Goal: Transaction & Acquisition: Subscribe to service/newsletter

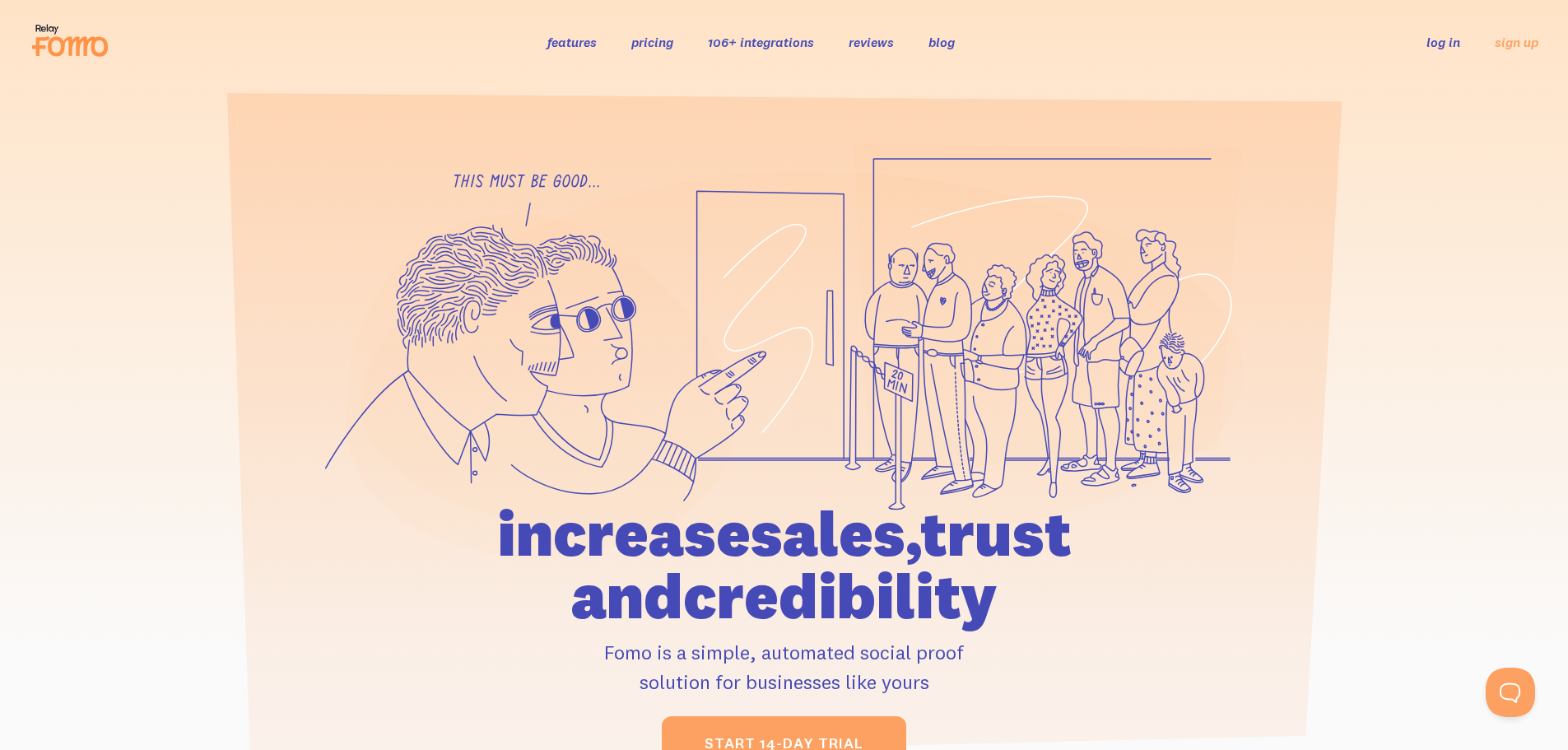
click at [744, 42] on link "106+ integrations" at bounding box center [760, 41] width 107 height 16
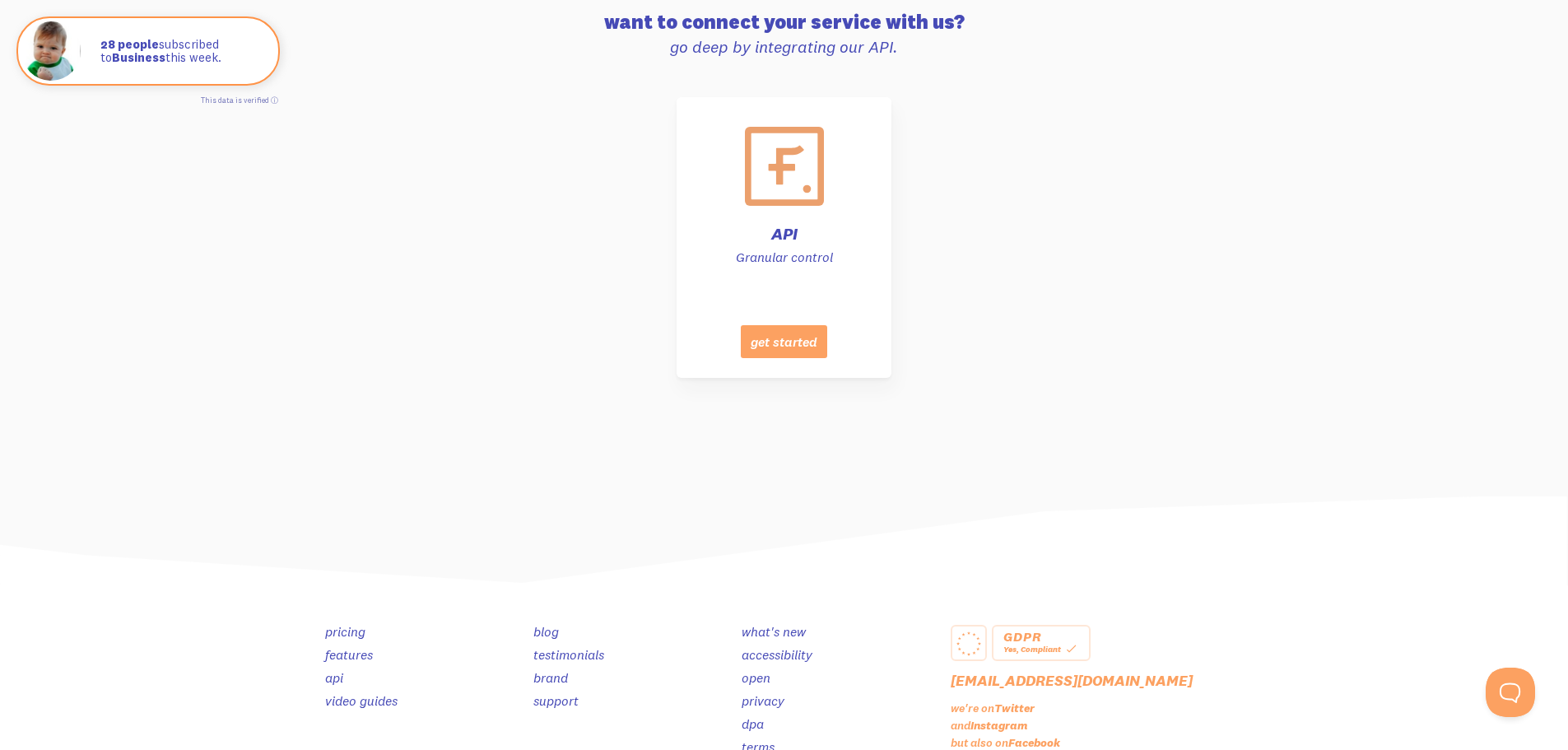
scroll to position [8241, 0]
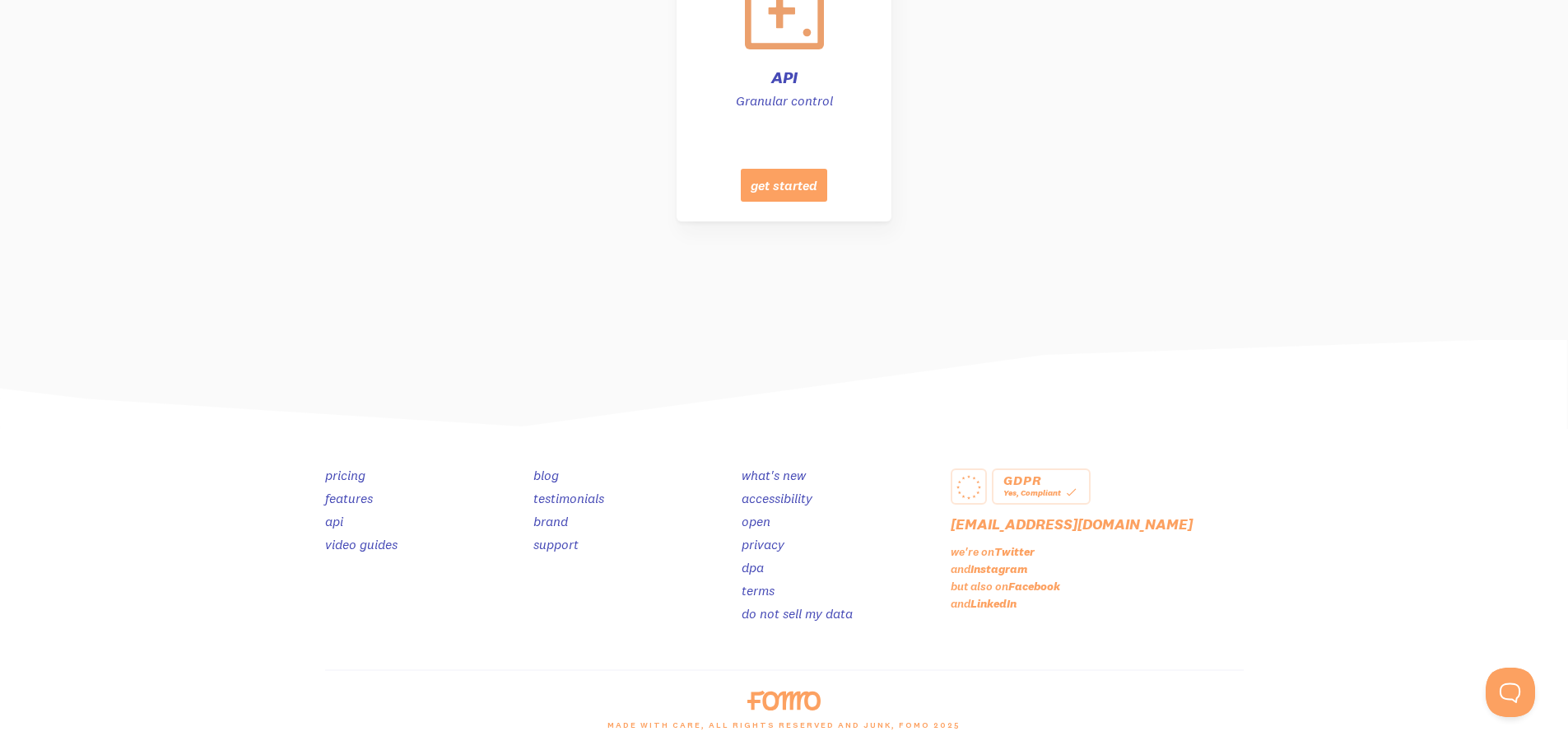
click at [557, 497] on link "testimonials" at bounding box center [568, 497] width 71 height 16
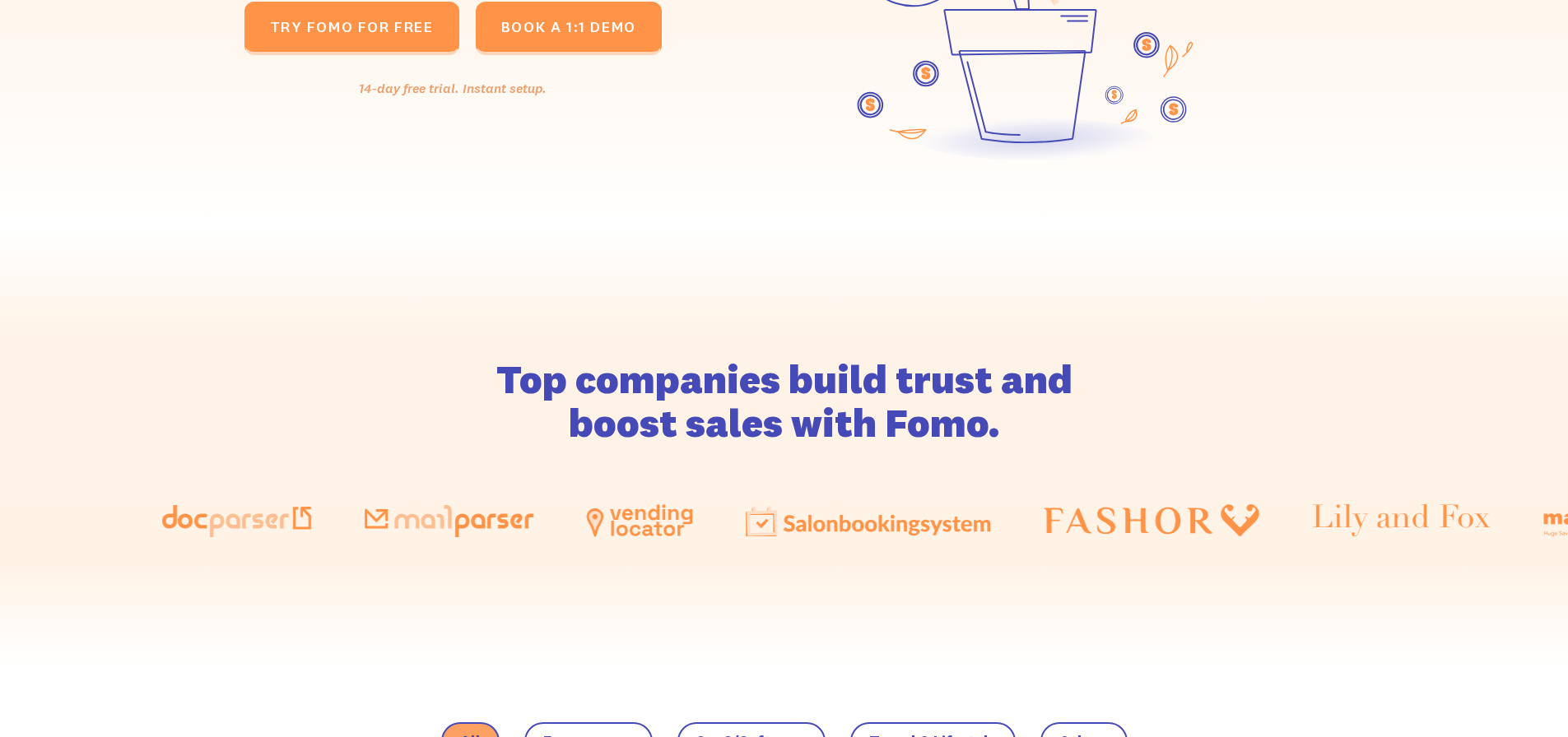
scroll to position [822, 0]
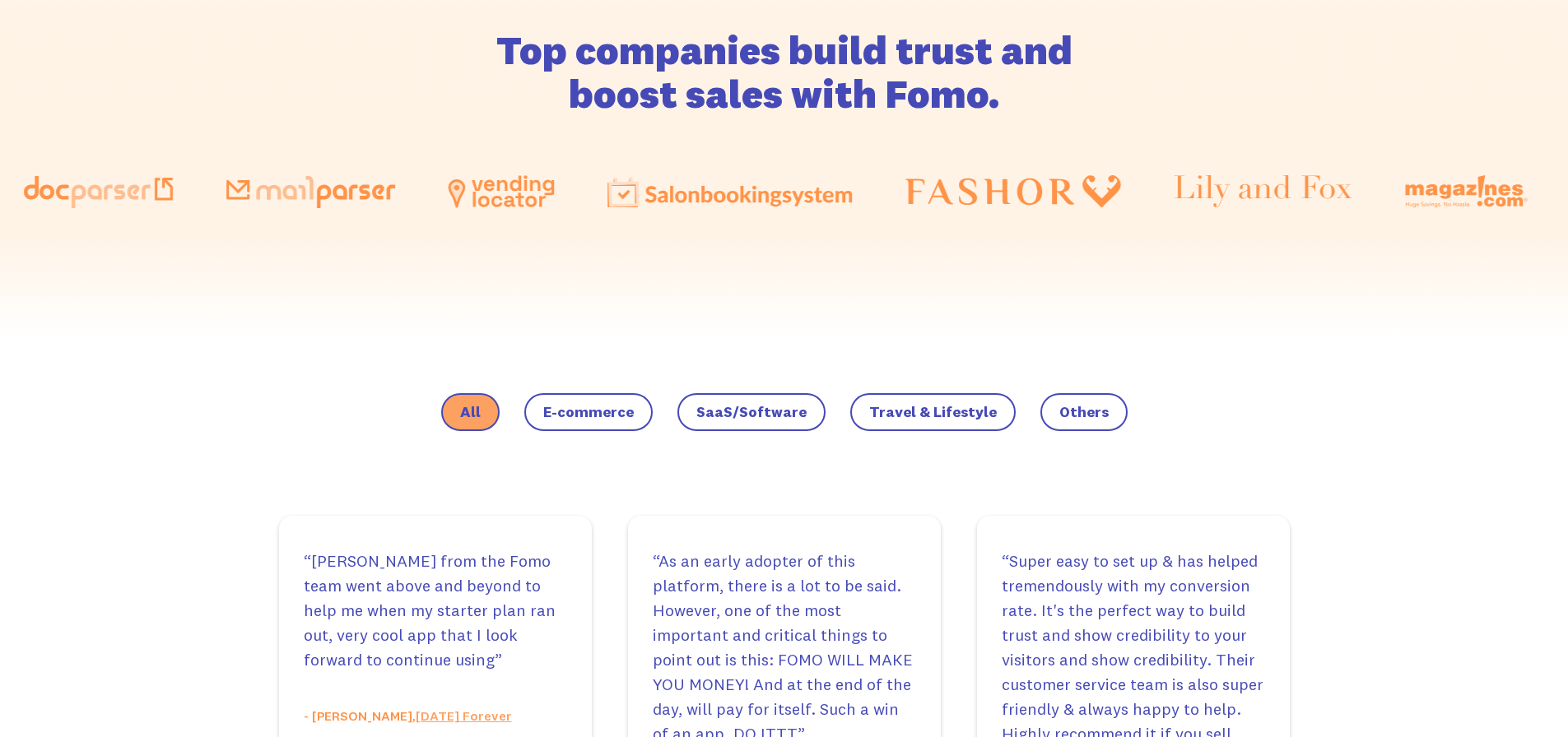
click at [585, 421] on label "E-commerce" at bounding box center [589, 412] width 129 height 37
click at [0, 0] on input "E-commerce" at bounding box center [0, 0] width 0 height 0
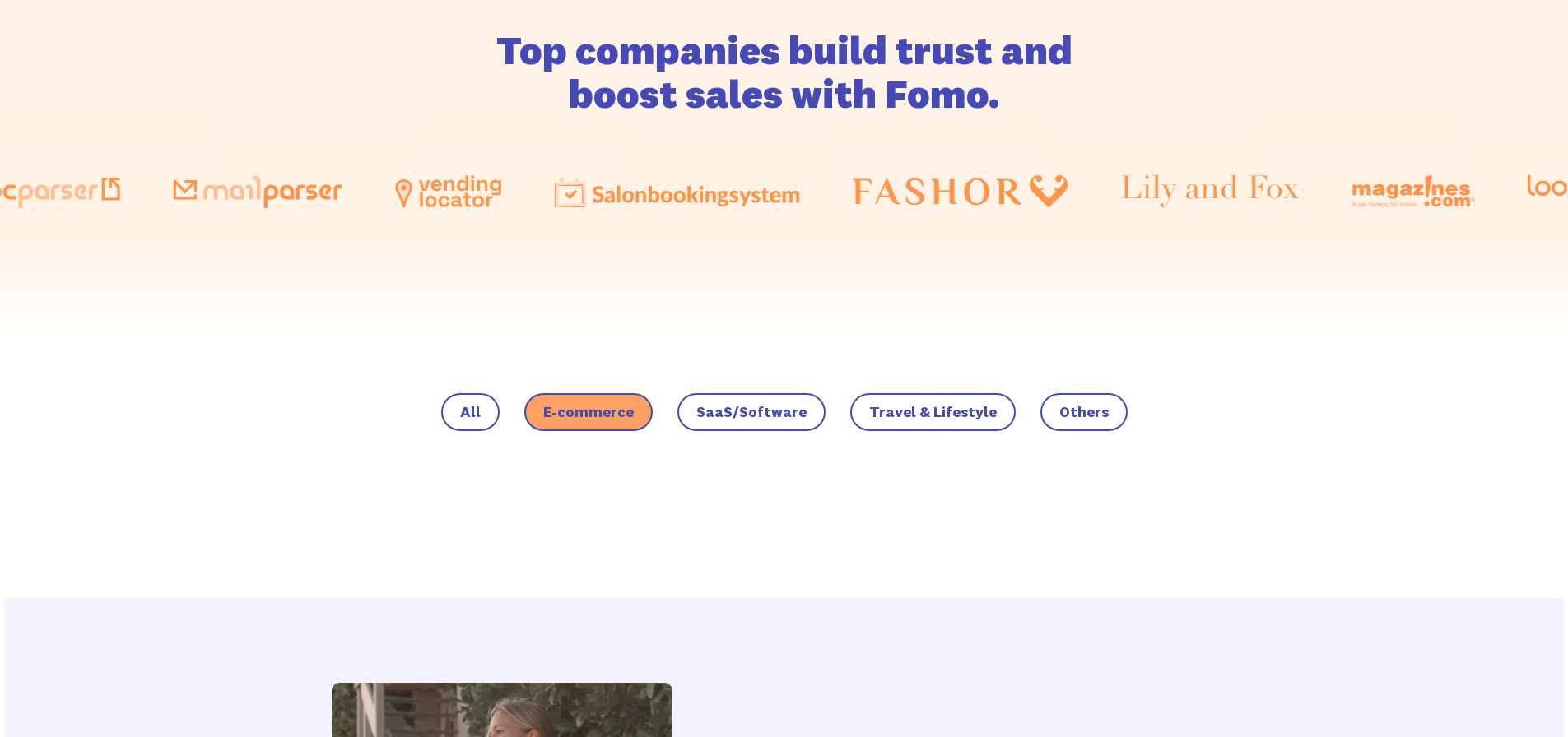
scroll to position [1317, 0]
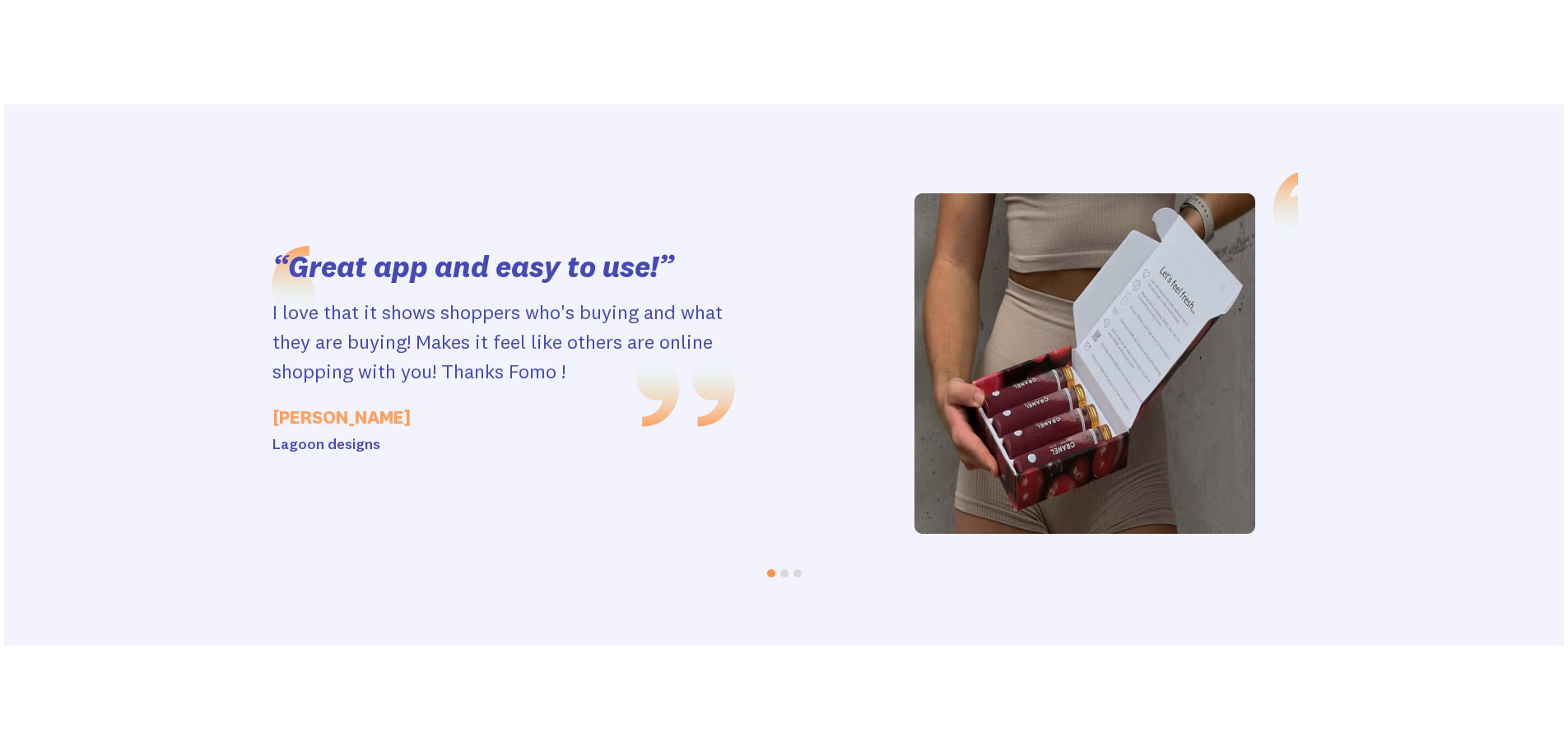
drag, startPoint x: 1122, startPoint y: 403, endPoint x: 572, endPoint y: 418, distance: 550.2
click at [587, 419] on p "Leah" at bounding box center [504, 417] width 463 height 31
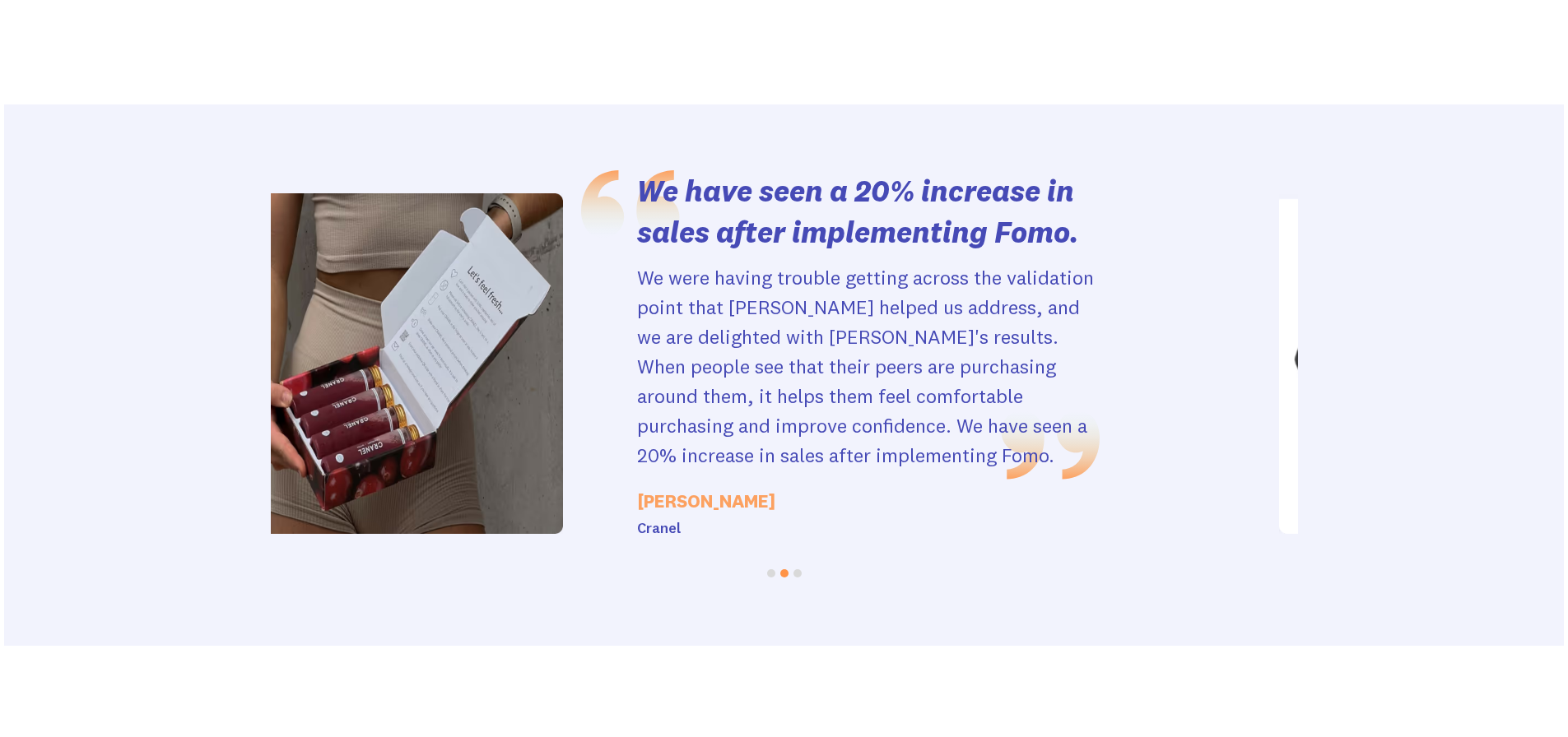
drag, startPoint x: 1118, startPoint y: 417, endPoint x: 284, endPoint y: 389, distance: 834.5
click at [637, 392] on p "We were having trouble getting across the validation point that Fomo helped us …" at bounding box center [868, 366] width 463 height 207
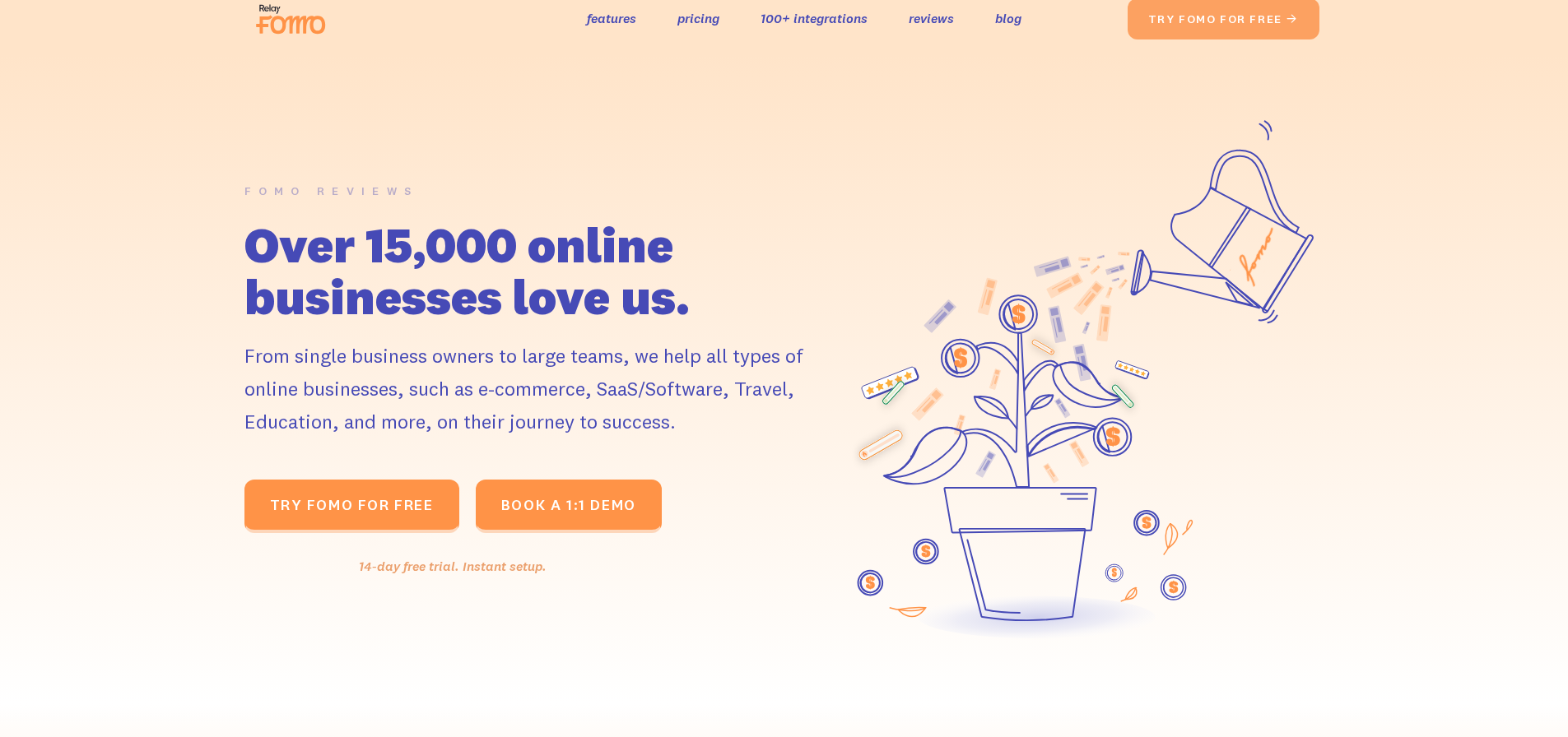
scroll to position [0, 0]
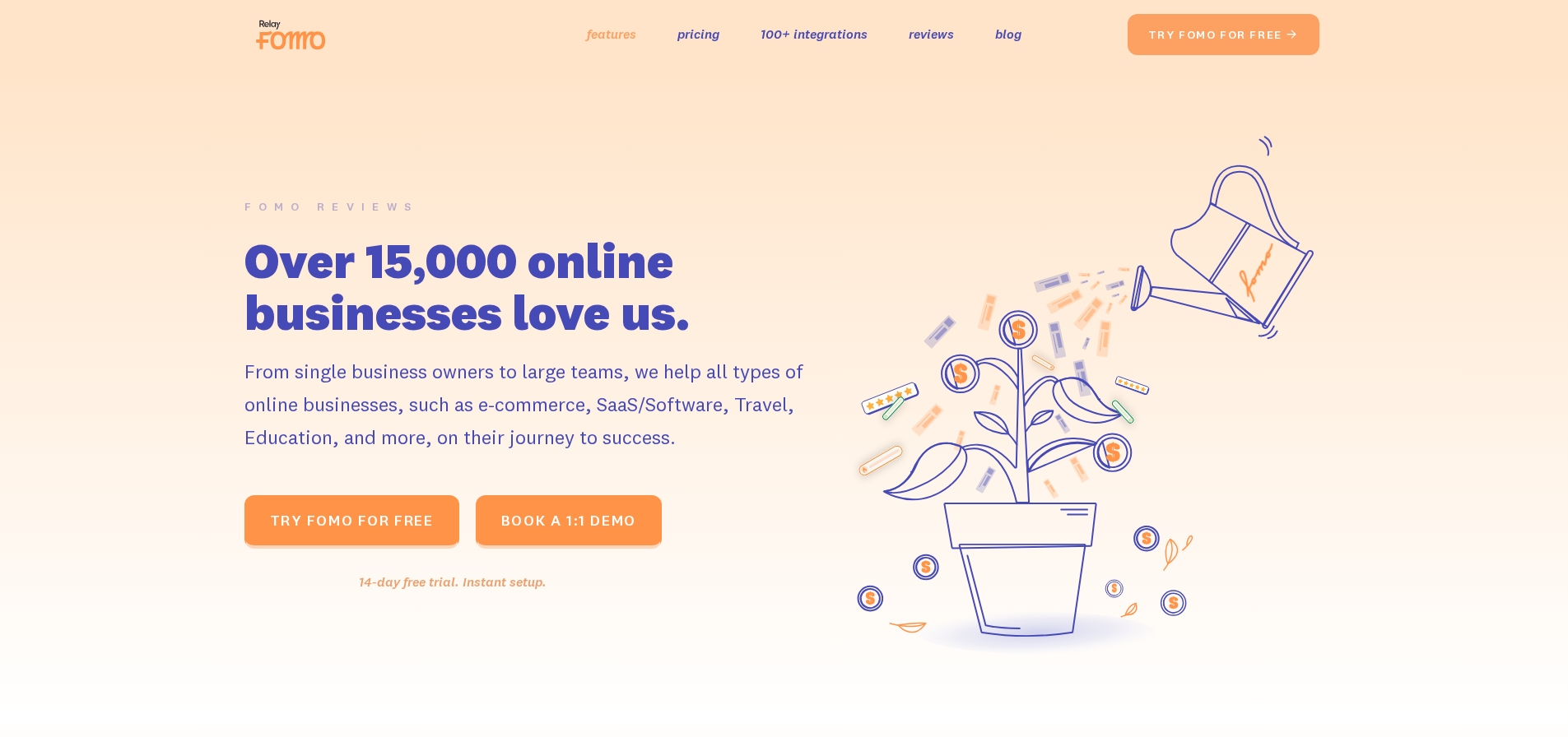
click at [627, 37] on link "features" at bounding box center [611, 34] width 49 height 24
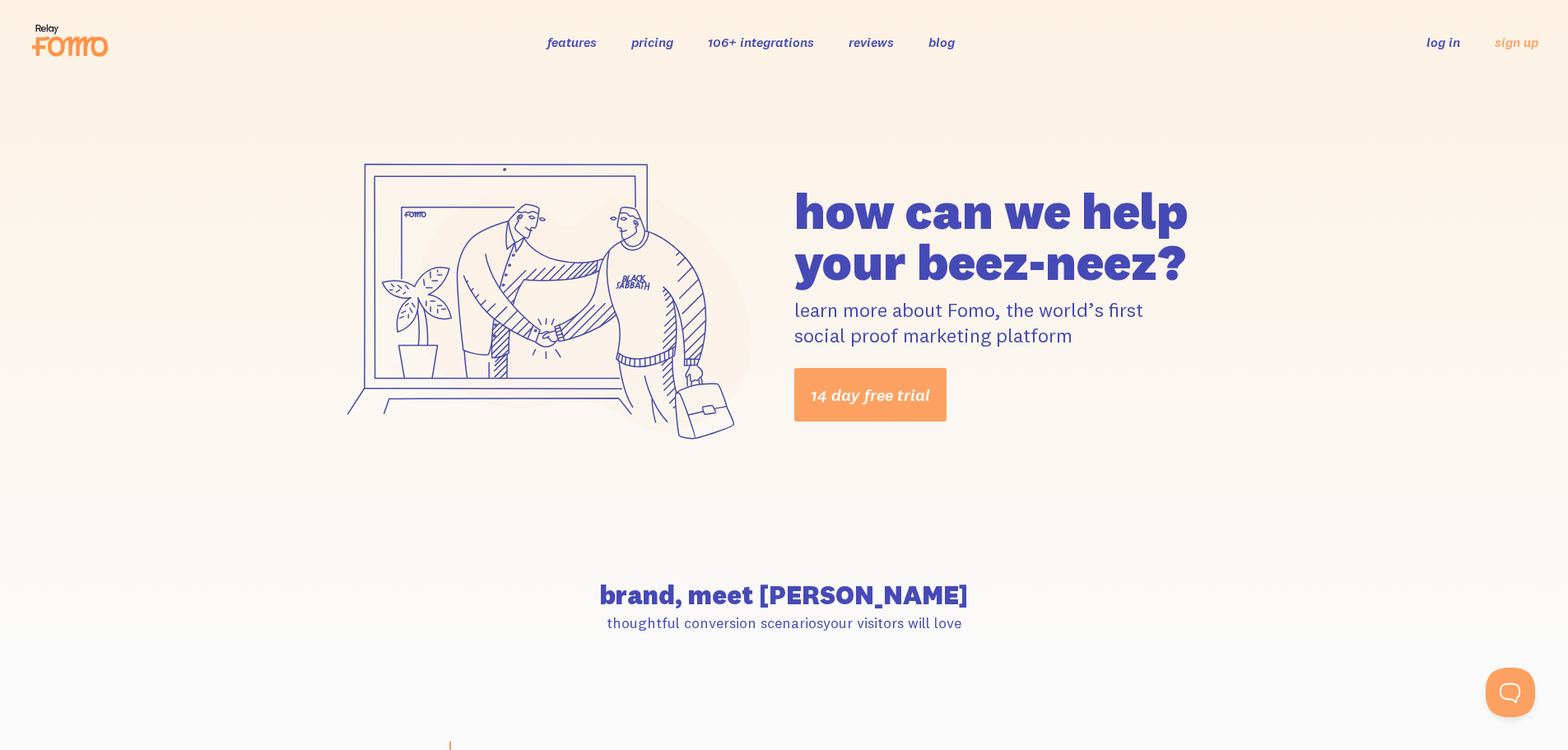
click at [1180, 161] on div "how can we help your beez-neez? learn more about Fomo, the world’s first social…" at bounding box center [784, 302] width 938 height 320
click at [798, 44] on link "106+ integrations" at bounding box center [760, 41] width 107 height 16
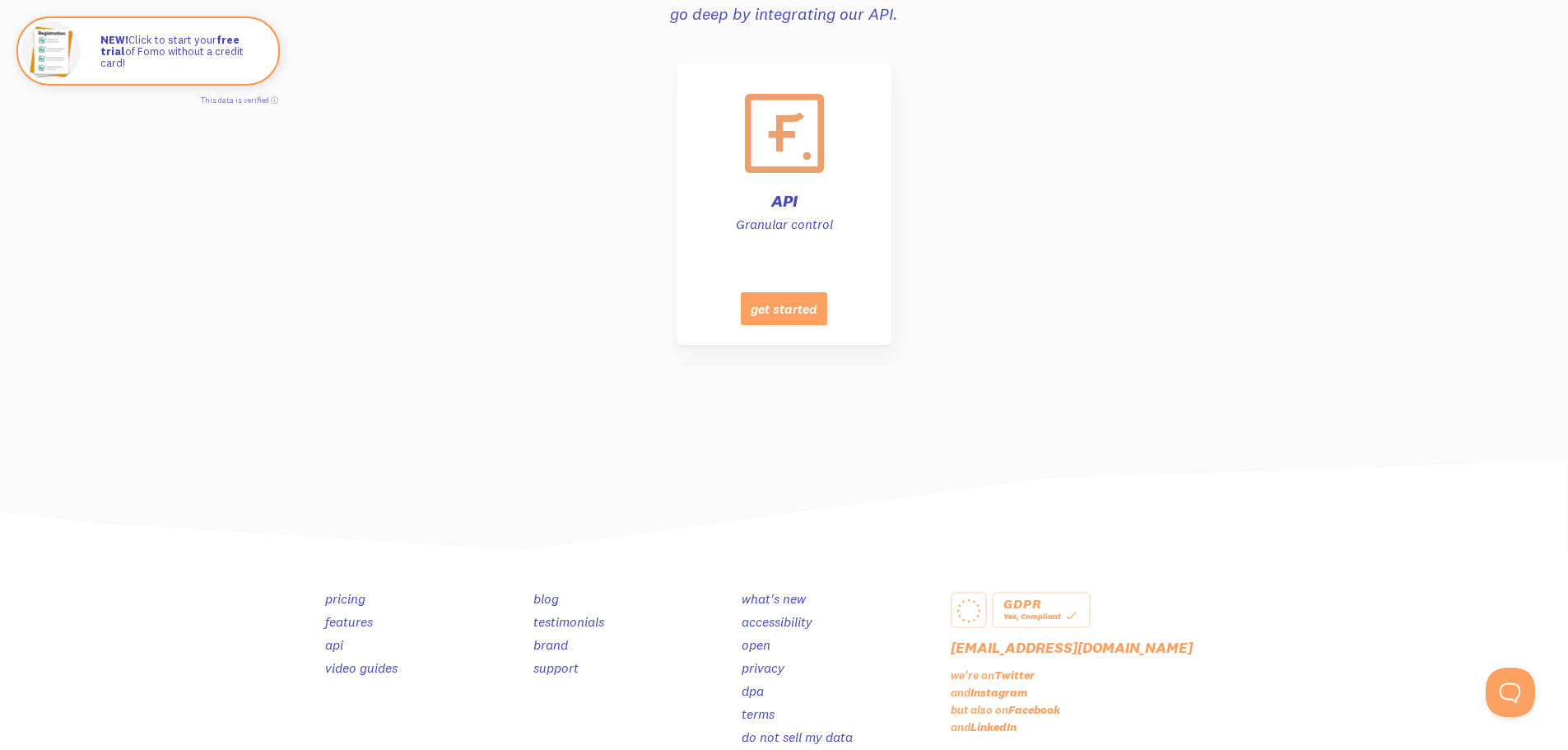
scroll to position [8241, 0]
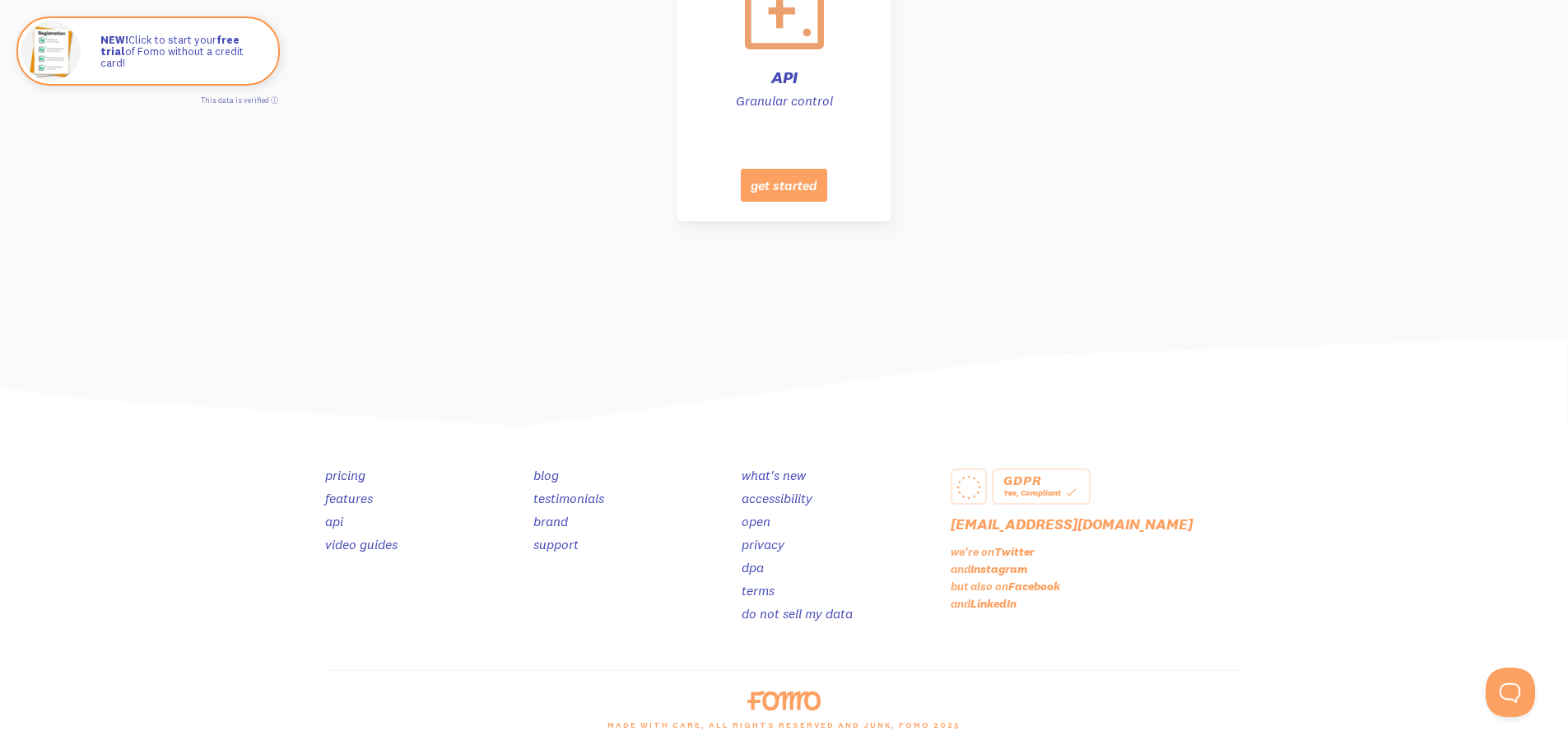
click at [602, 501] on link "testimonials" at bounding box center [568, 497] width 71 height 16
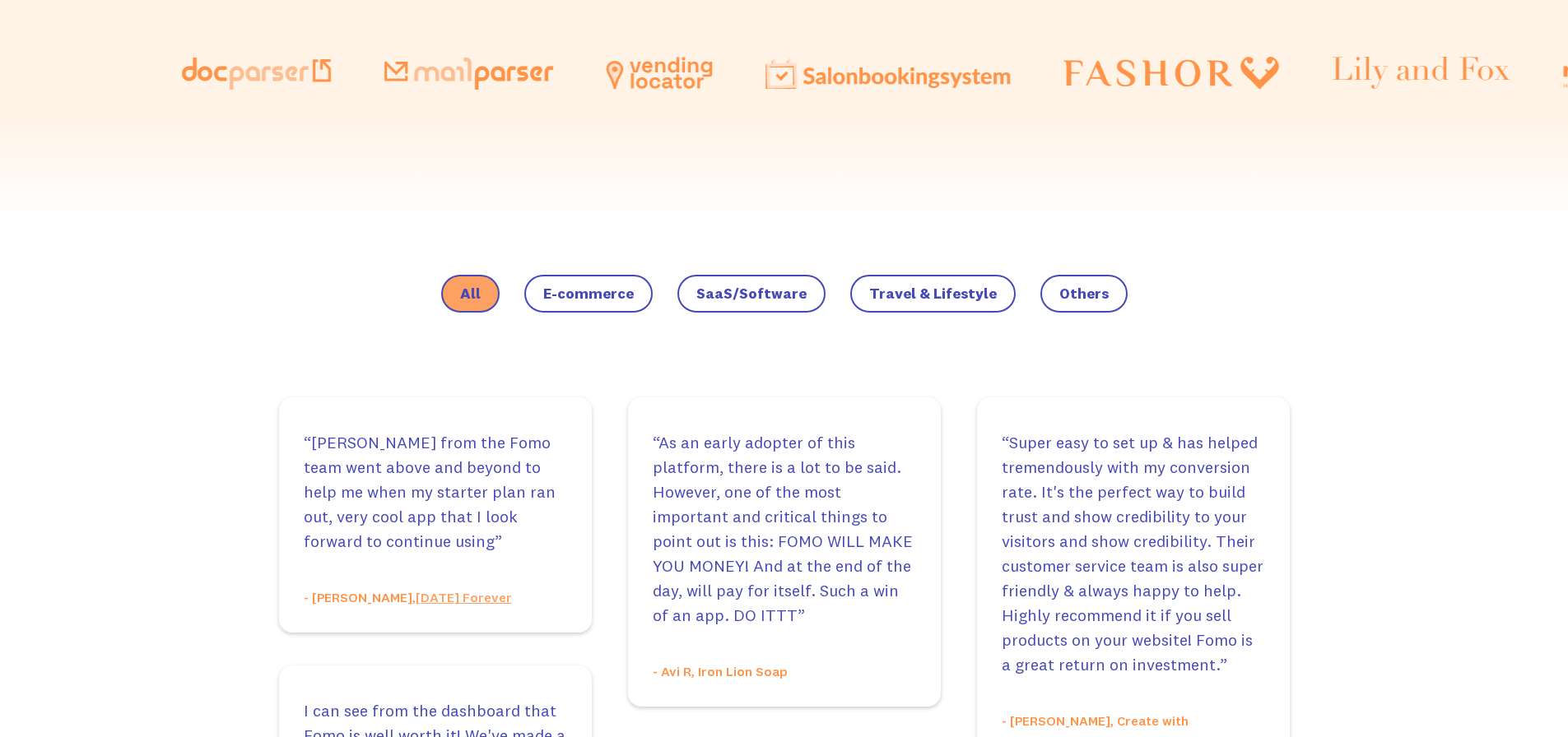
scroll to position [658, 0]
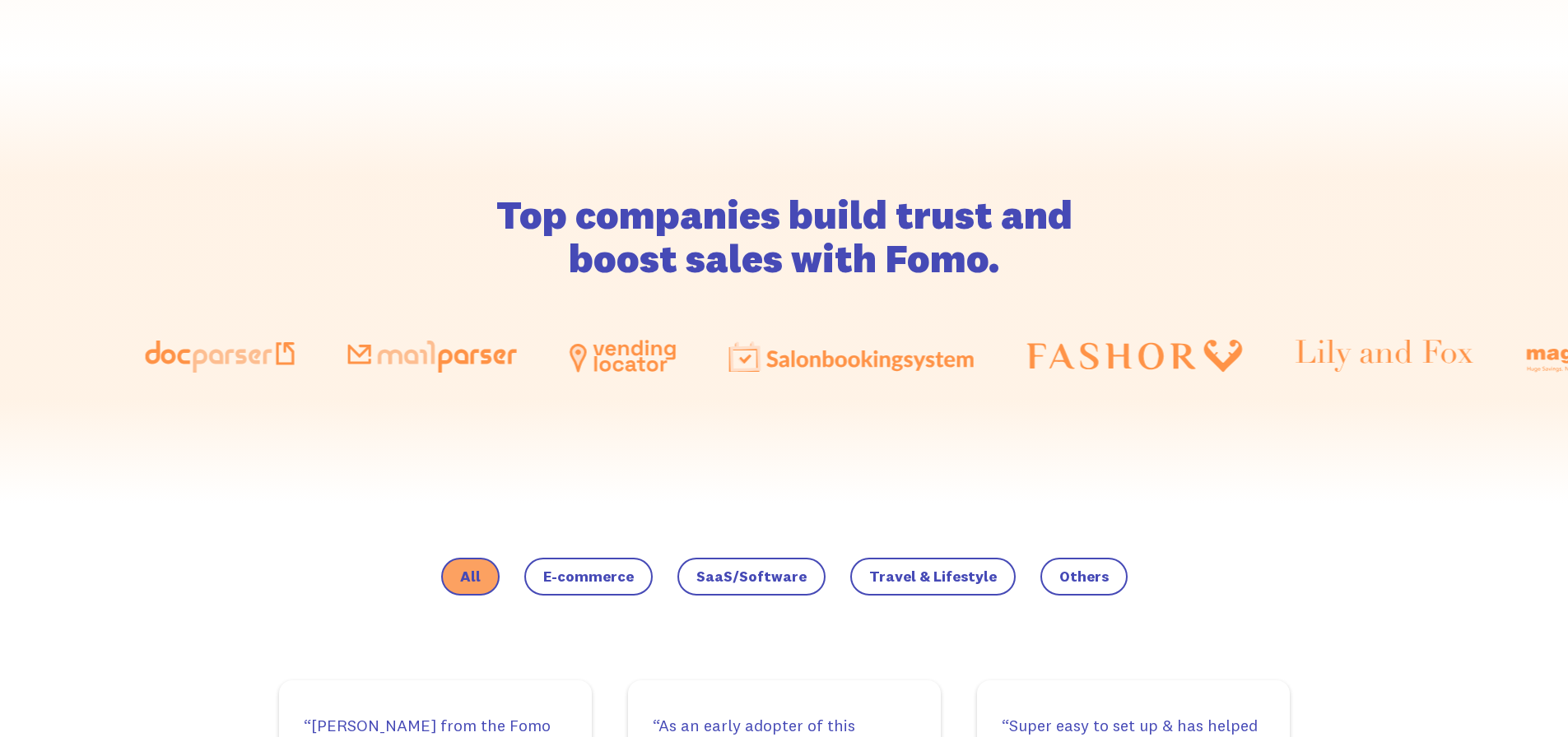
click at [616, 570] on span "E-commerce" at bounding box center [589, 576] width 90 height 16
click at [0, 0] on input "E-commerce" at bounding box center [0, 0] width 0 height 0
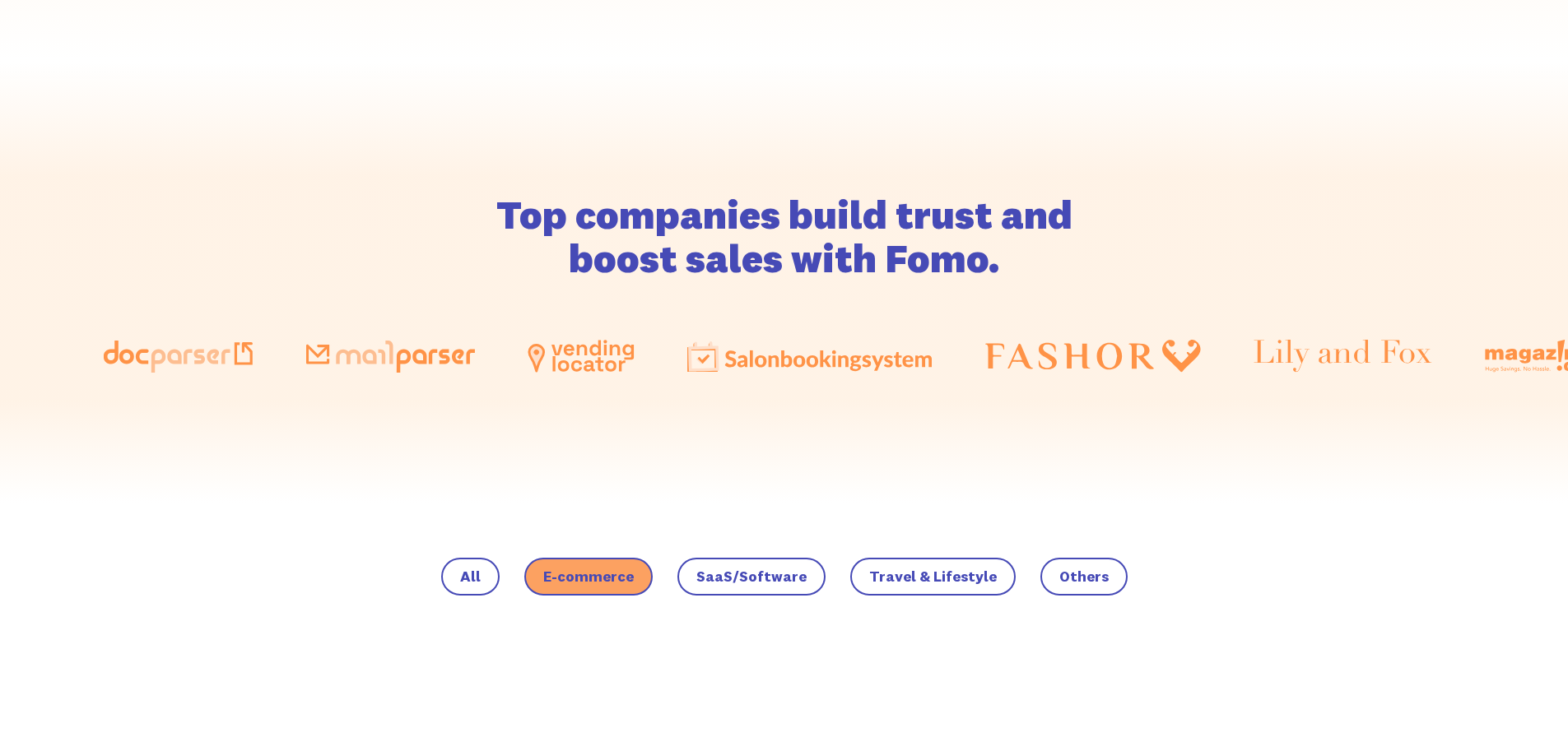
scroll to position [1317, 0]
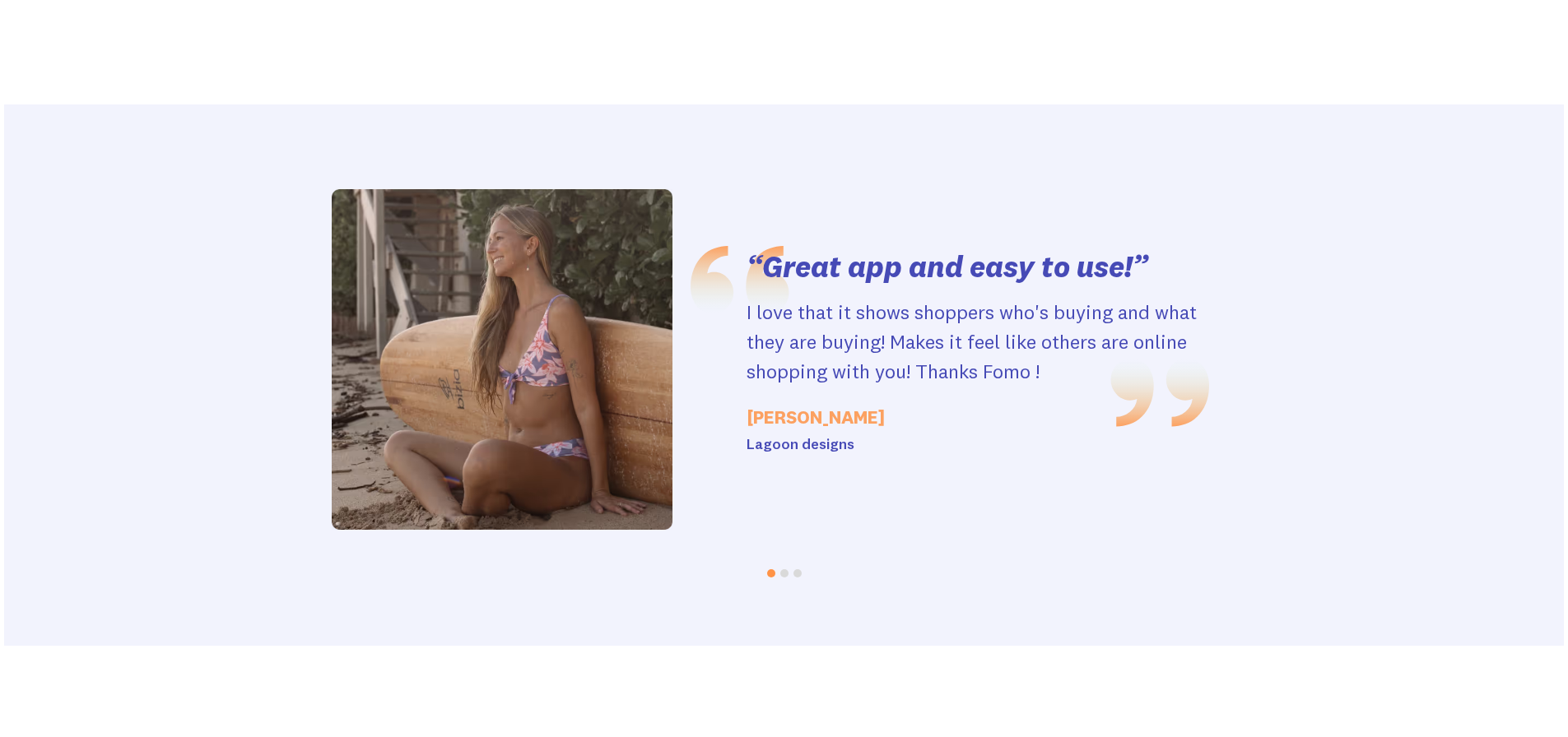
click at [813, 438] on div "Lagoon designs" at bounding box center [977, 444] width 463 height 24
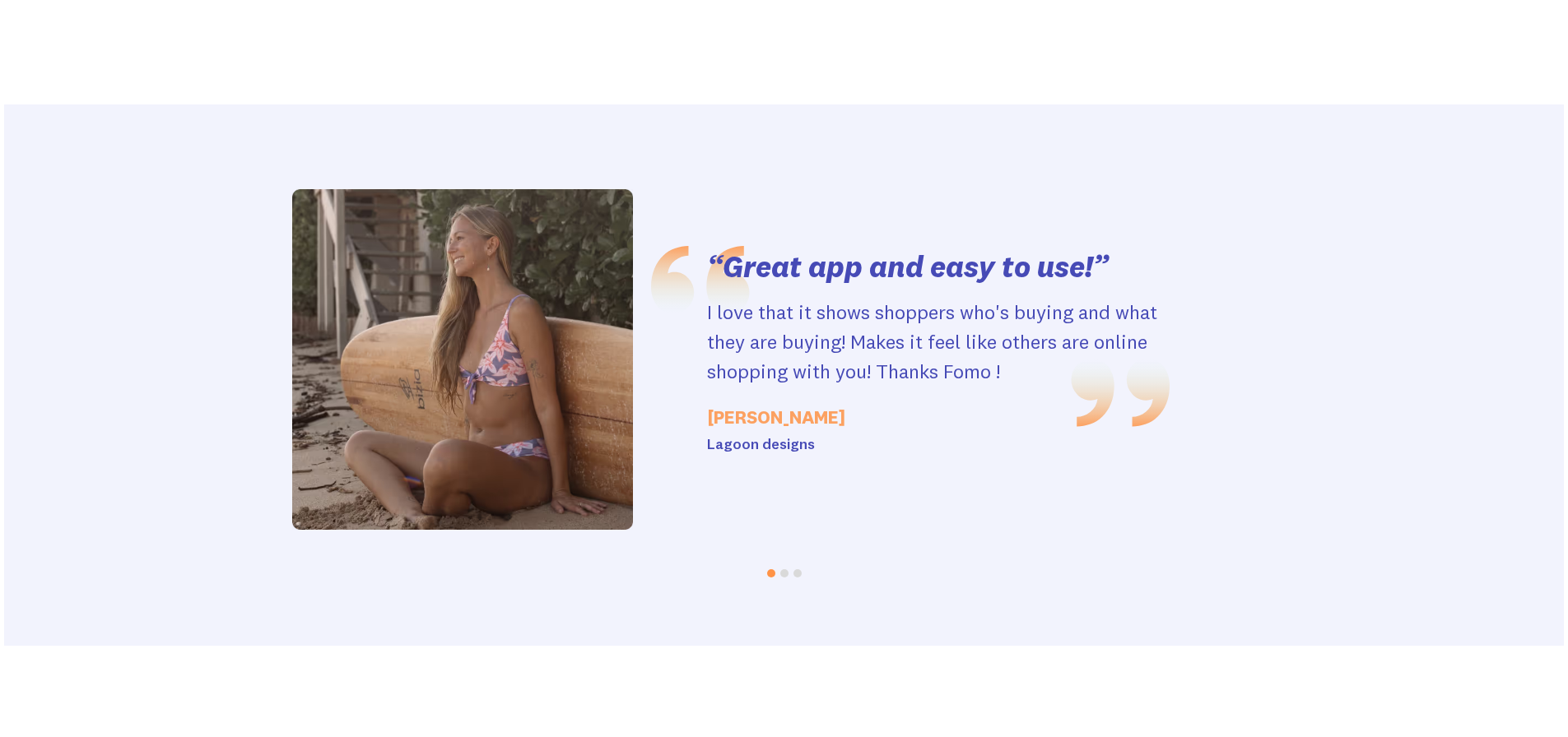
drag, startPoint x: 839, startPoint y: 452, endPoint x: 662, endPoint y: 454, distance: 177.0
click at [707, 454] on div "Lagoon designs" at bounding box center [938, 444] width 463 height 24
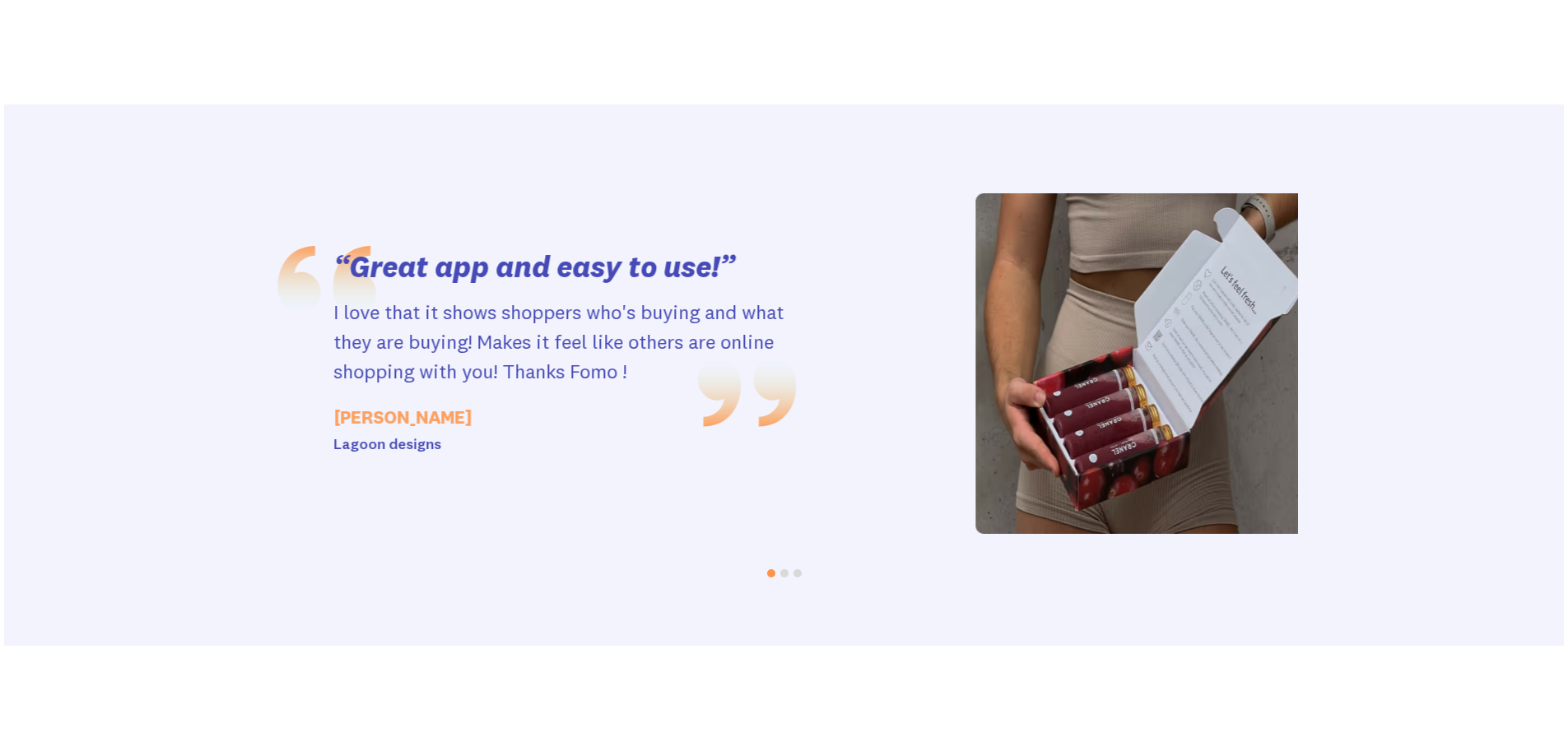
drag, startPoint x: 1058, startPoint y: 458, endPoint x: 209, endPoint y: 444, distance: 849.1
click at [271, 447] on div "“Great app and easy to use!” I love that it shows shoppers who's buying and wha…" at bounding box center [784, 375] width 1027 height 541
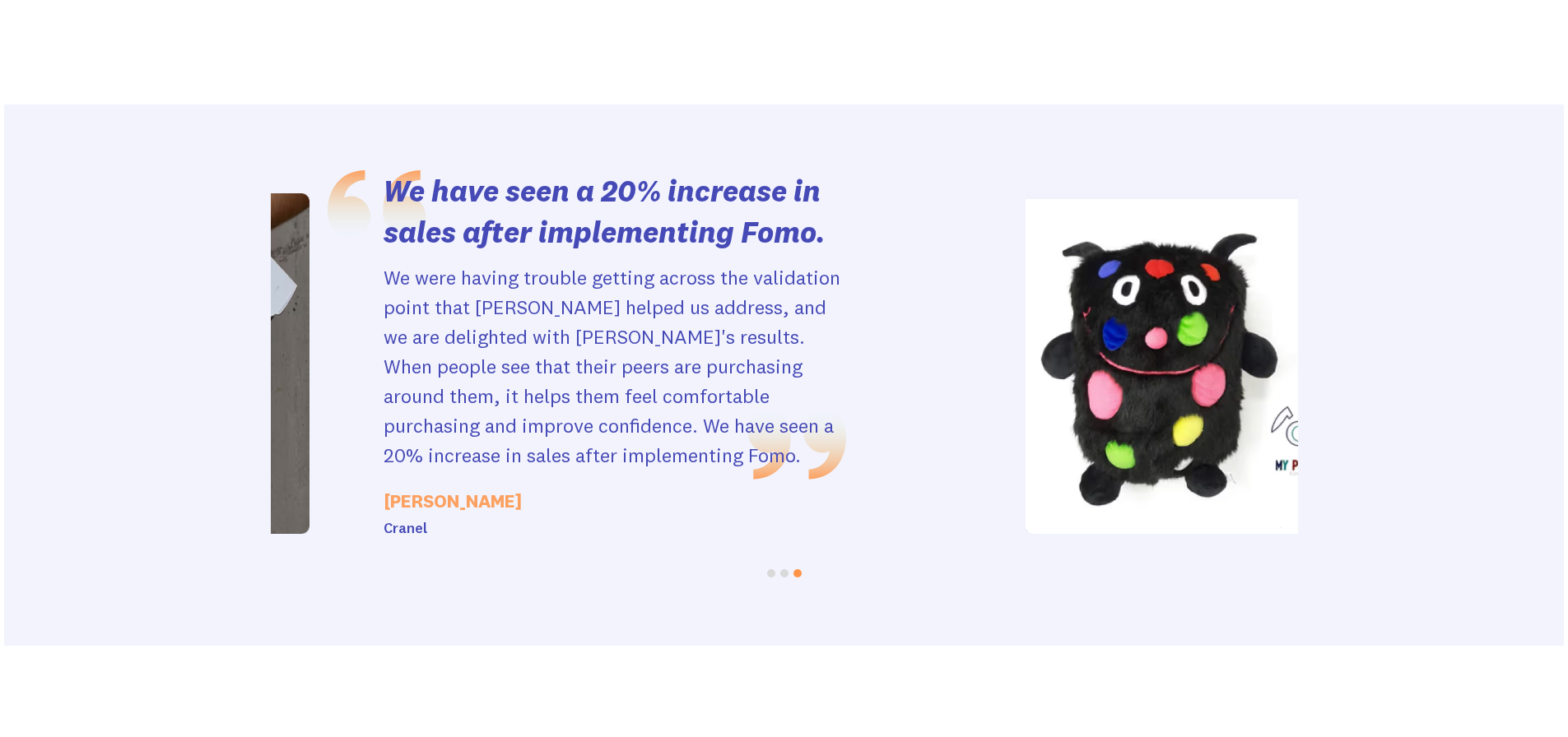
drag, startPoint x: 1194, startPoint y: 426, endPoint x: 1440, endPoint y: 426, distance: 246.0
click at [1298, 426] on div "“Great app and easy to use!” I love that it shows shoppers who's buying and wha…" at bounding box center [784, 375] width 1027 height 541
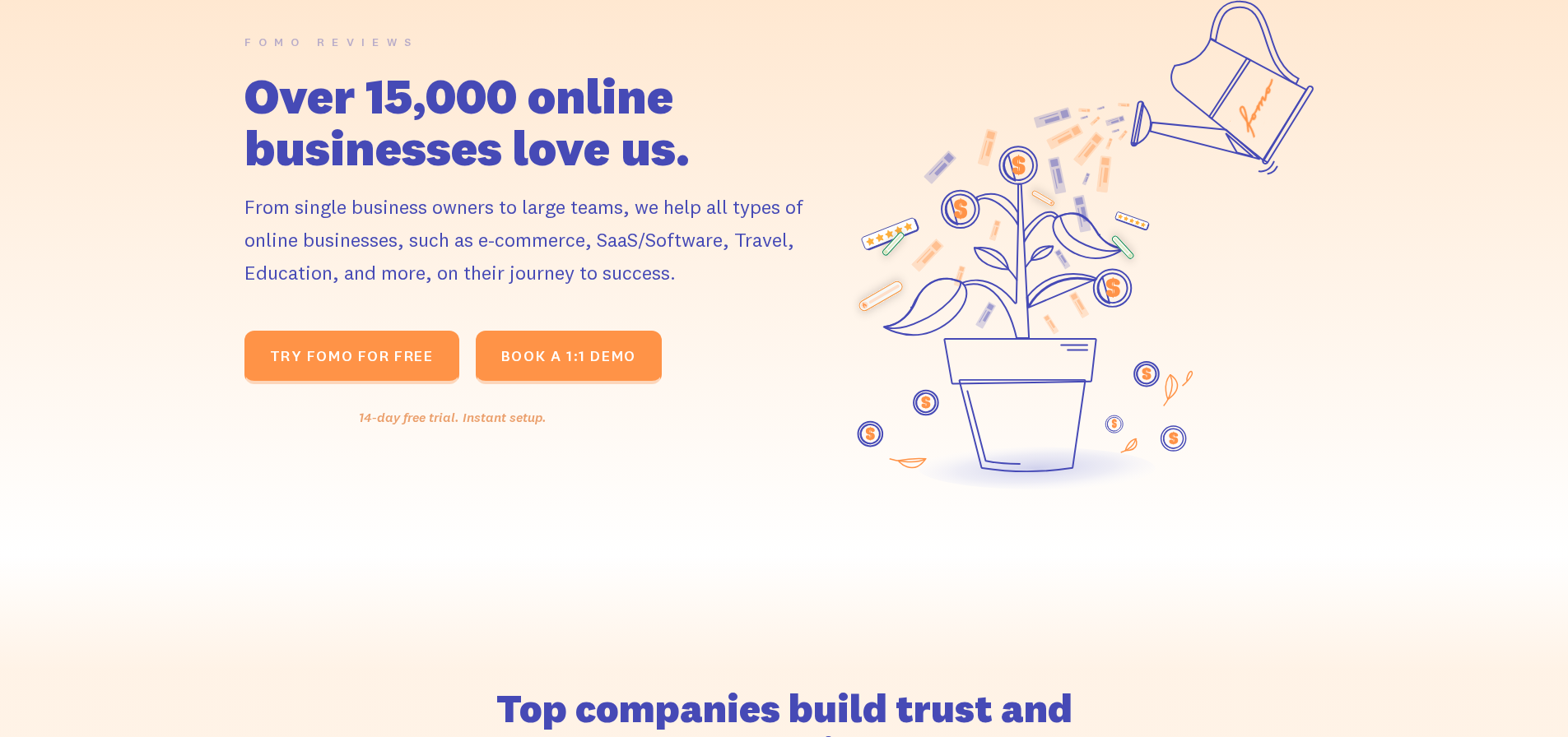
scroll to position [0, 0]
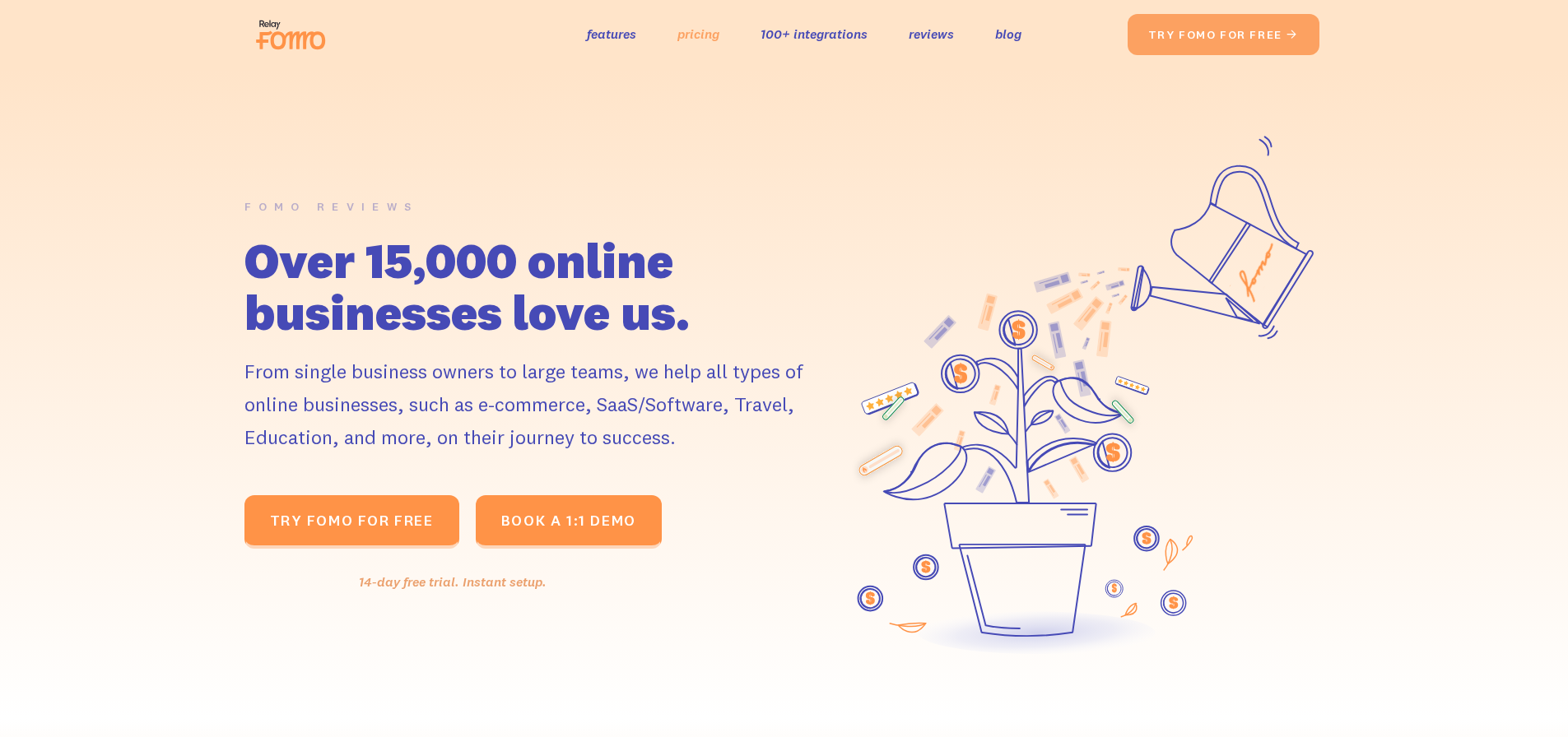
click at [707, 38] on link "pricing" at bounding box center [698, 34] width 42 height 24
